Goal: Transaction & Acquisition: Purchase product/service

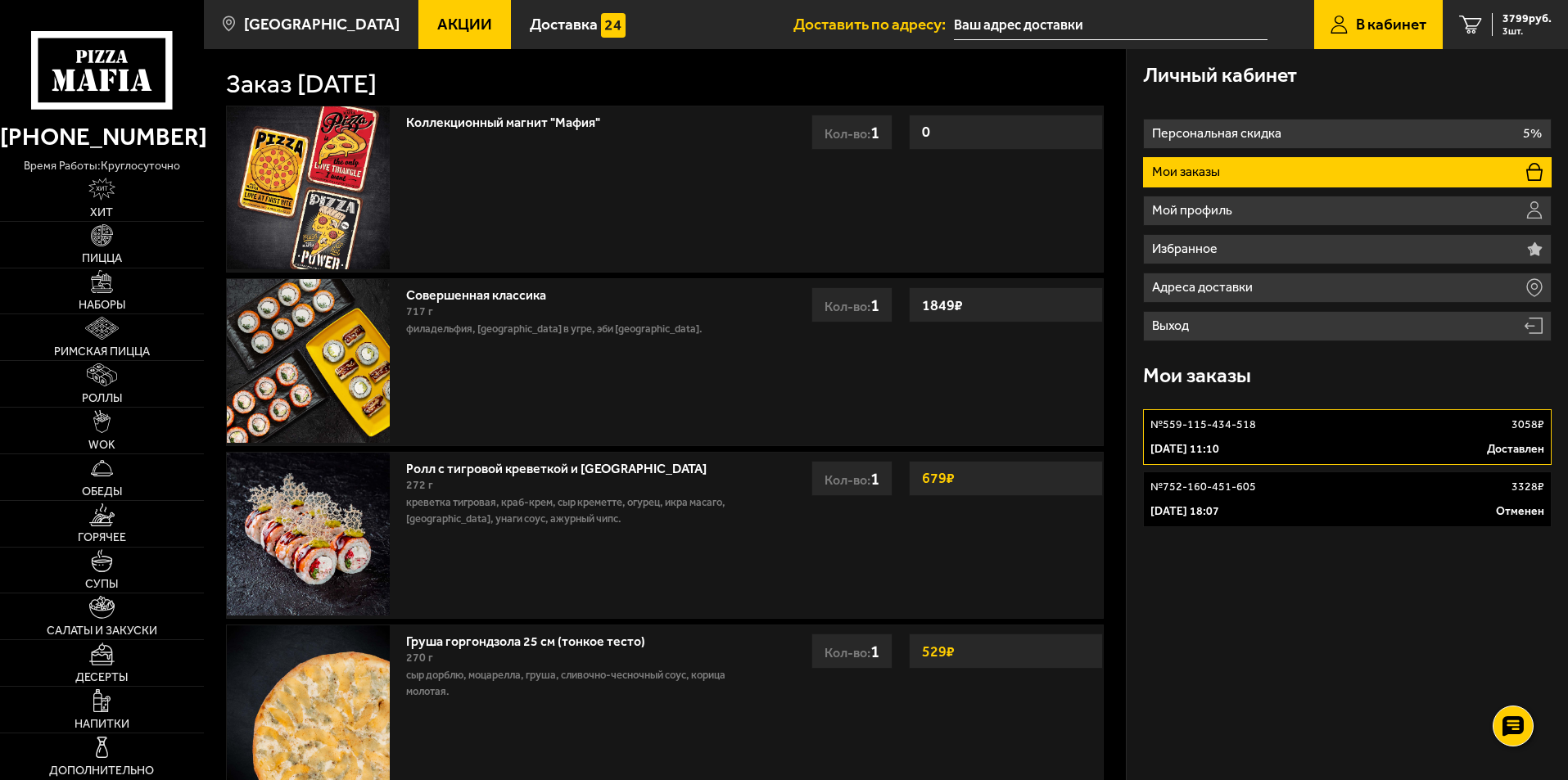
scroll to position [164, 0]
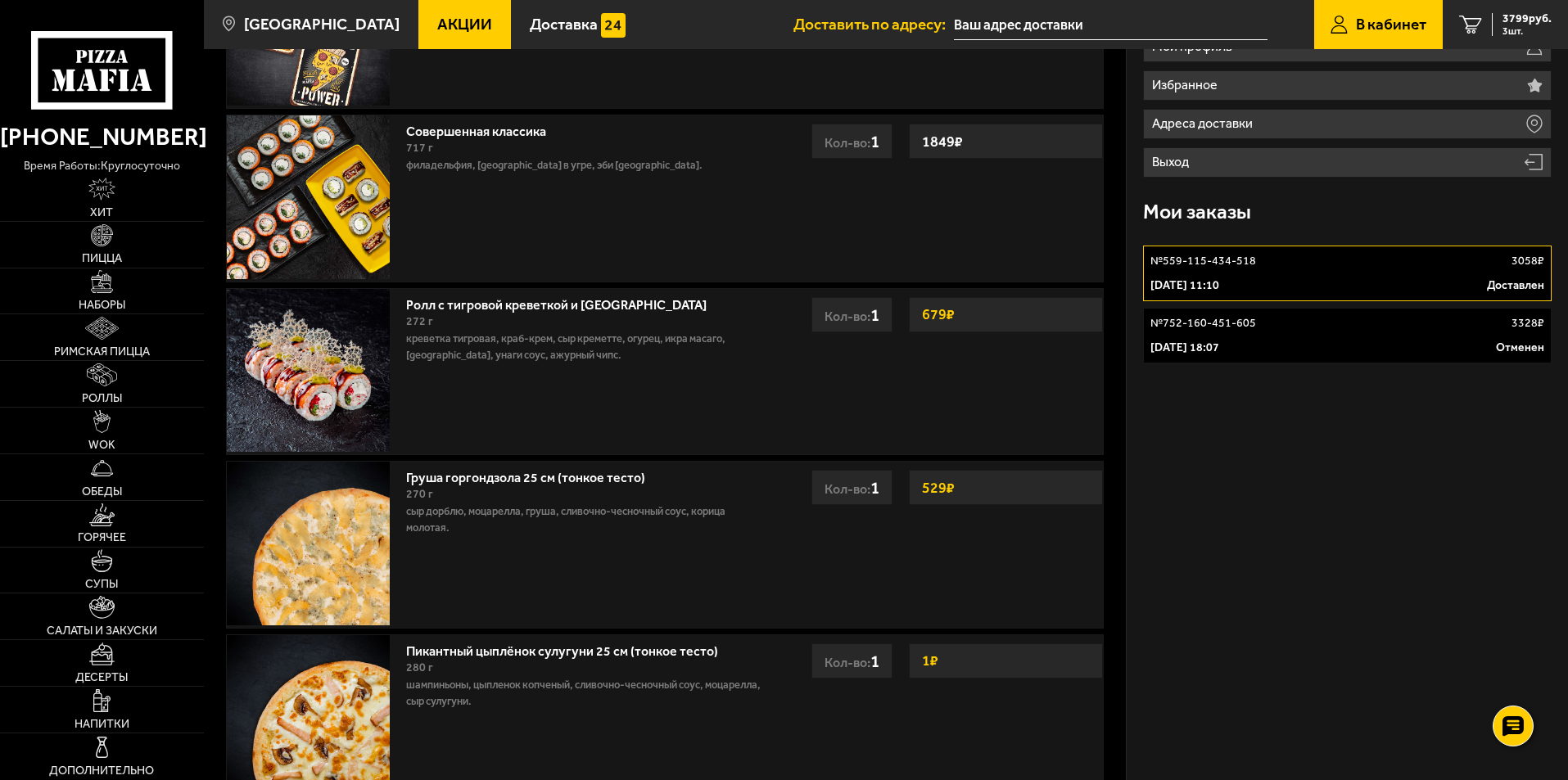
drag, startPoint x: 1509, startPoint y: 329, endPoint x: 1175, endPoint y: 446, distance: 353.9
click at [1175, 446] on div "Личный кабинет Персональная скидка 5% Мои заказы Мой профиль Избранное Адреса д…" at bounding box center [1347, 423] width 441 height 1075
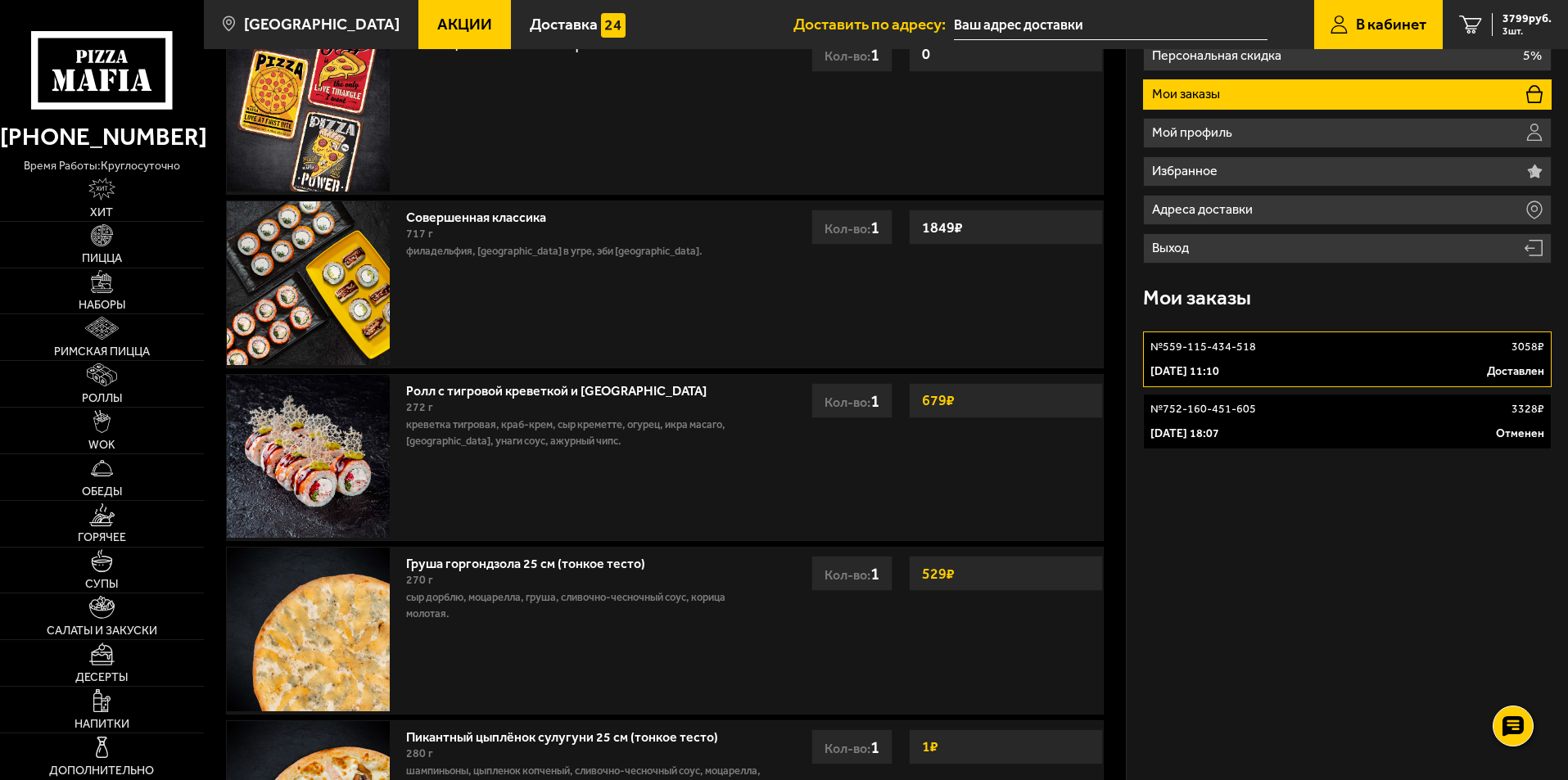
scroll to position [0, 0]
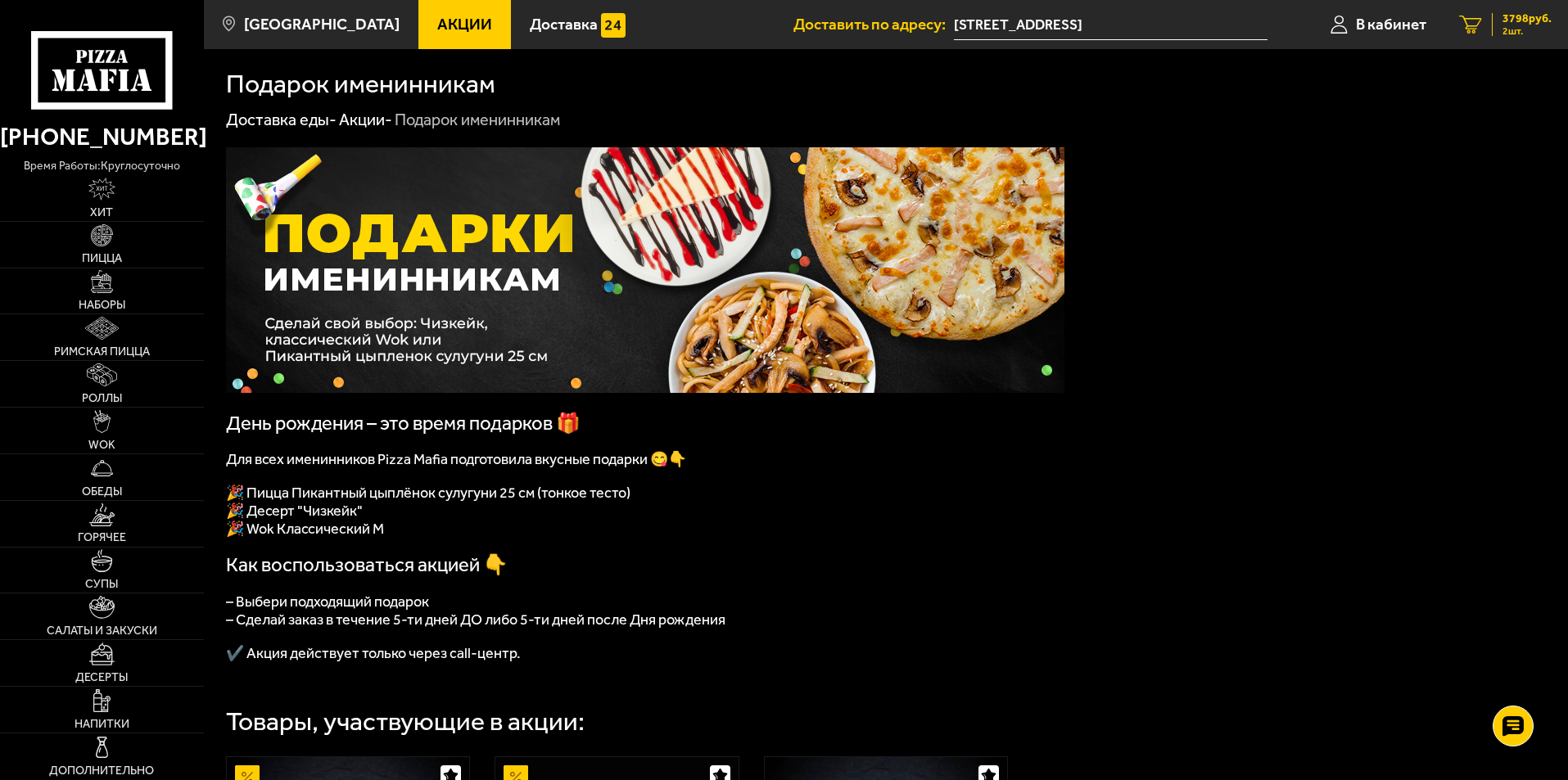
click at [1519, 17] on span "3798 руб." at bounding box center [1527, 19] width 49 height 11
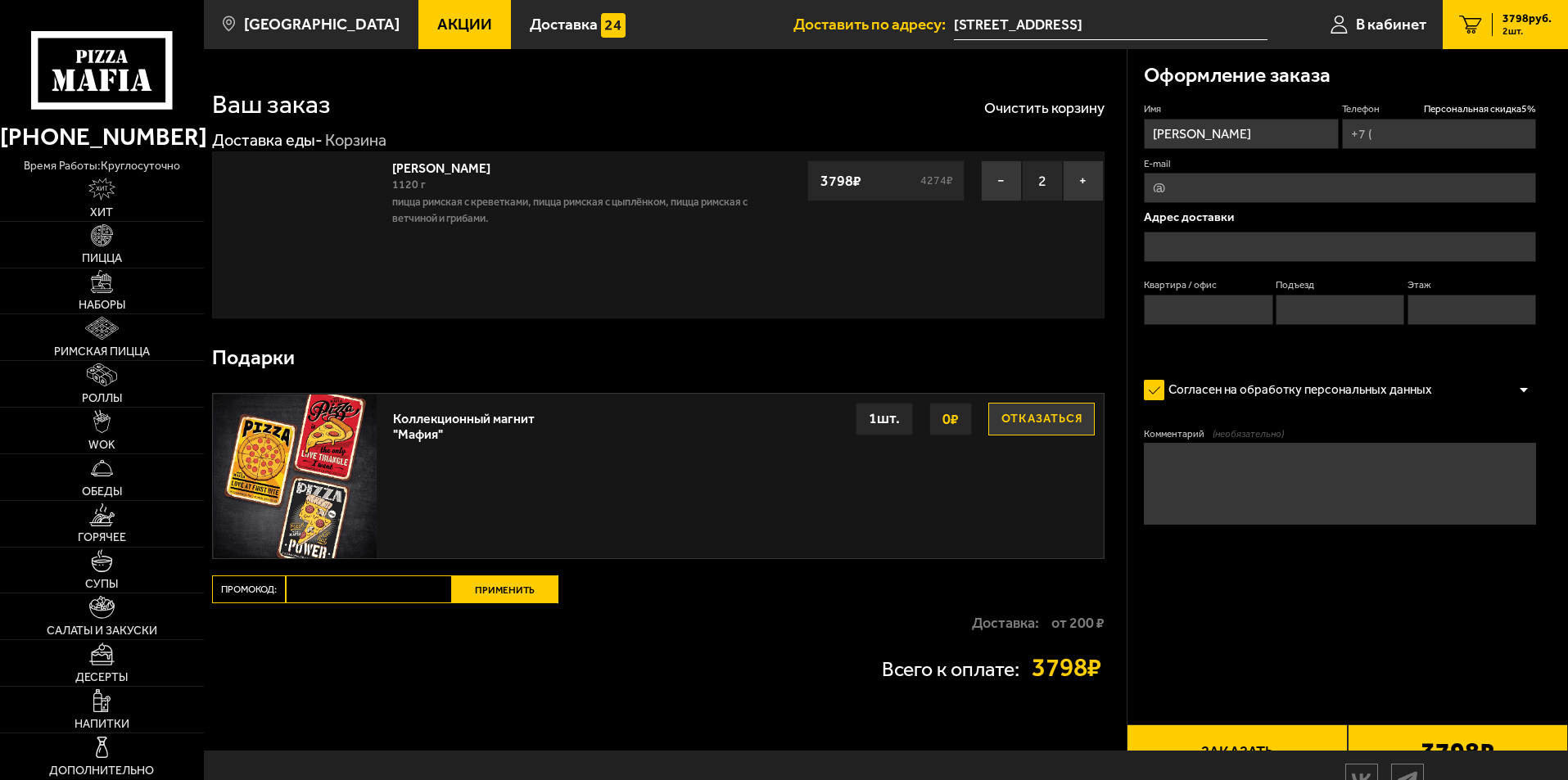
type input "[PHONE_NUMBER]"
type input "[STREET_ADDRESS]"
type input "256"
type input "3"
type input "14"
